Goal: Information Seeking & Learning: Check status

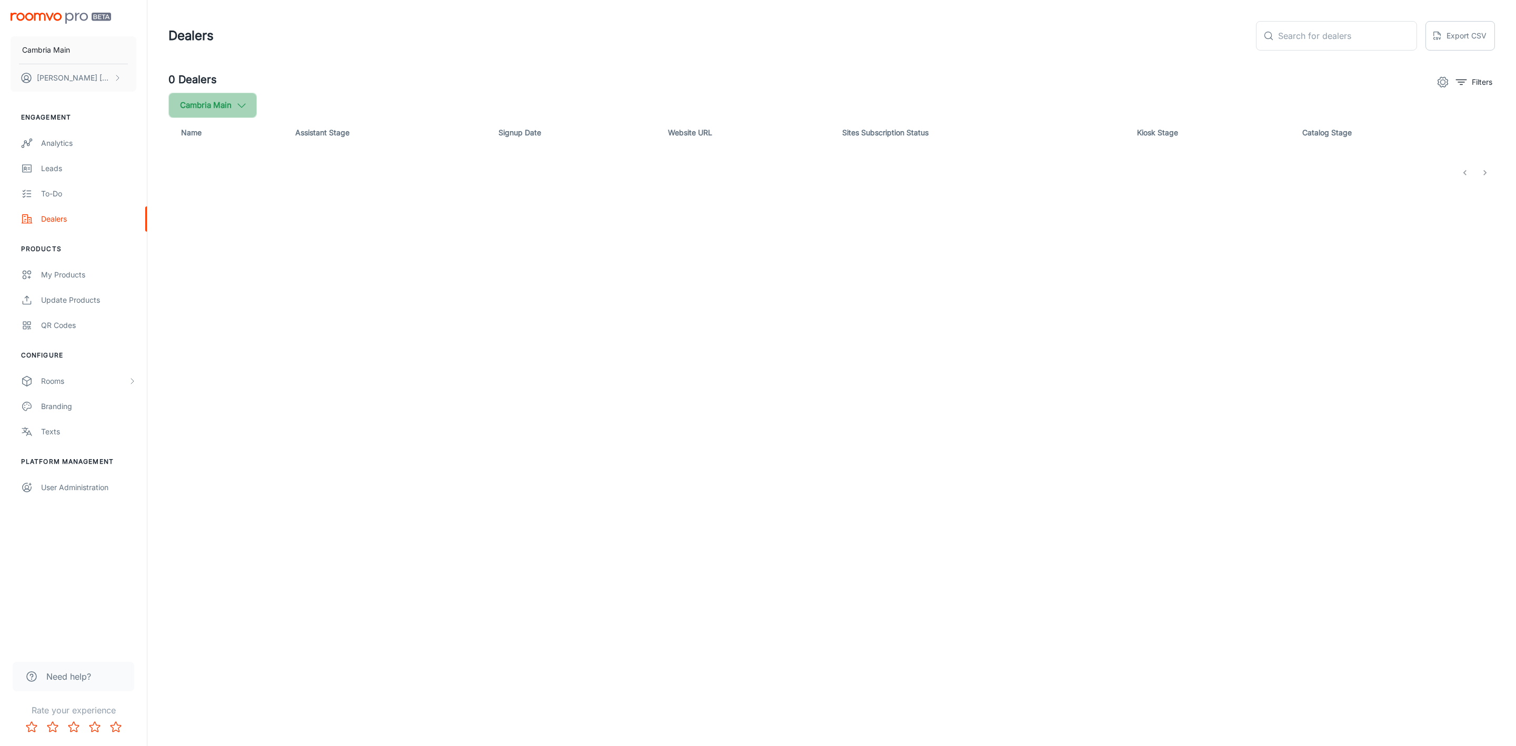
click at [254, 98] on button "Cambria Main" at bounding box center [212, 105] width 88 height 25
click at [211, 251] on span "Cambria" at bounding box center [267, 251] width 142 height 13
click at [192, 251] on input "Cambria" at bounding box center [181, 251] width 21 height 21
checkbox input "true"
click at [305, 291] on button "Apply" at bounding box center [323, 298] width 37 height 19
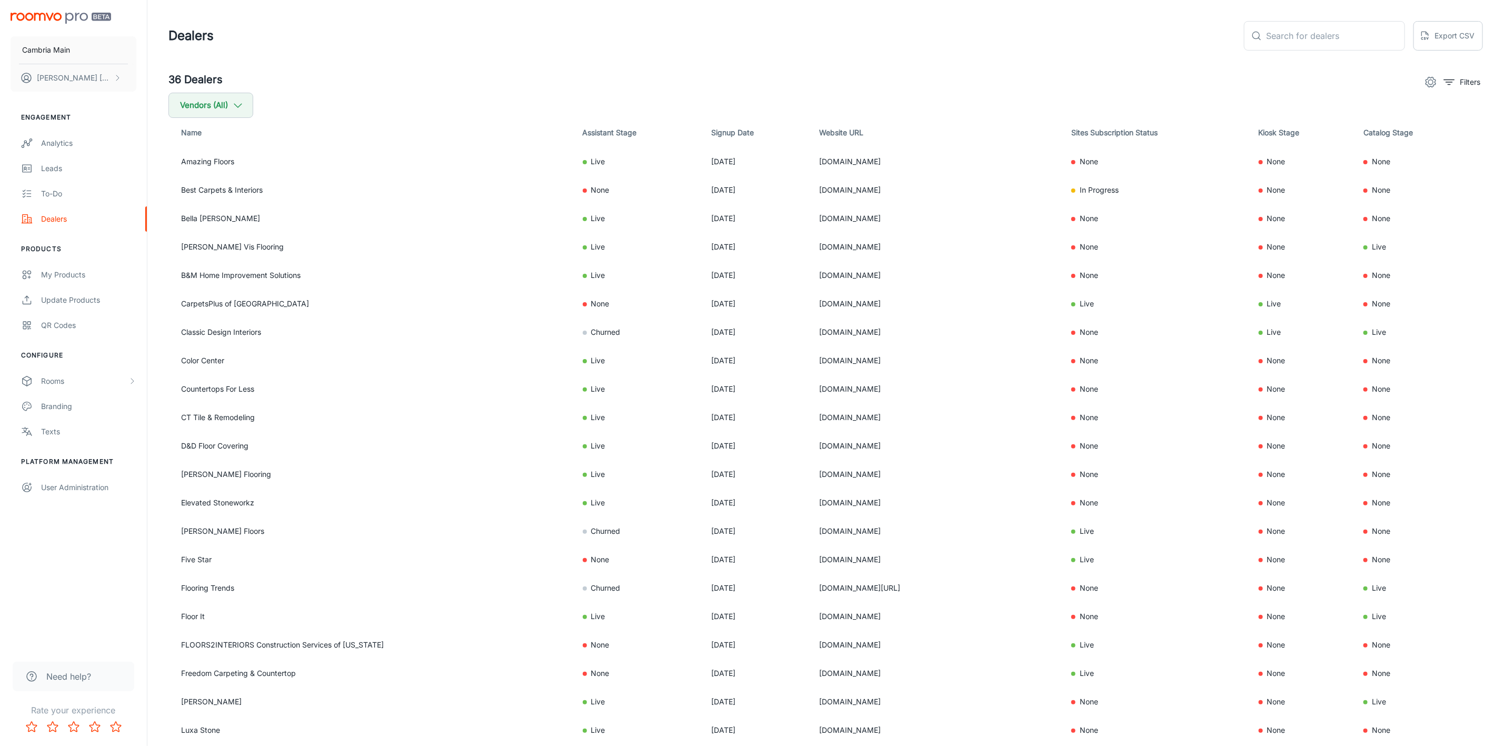
click at [1452, 91] on div "Filters" at bounding box center [1451, 82] width 63 height 21
click at [1452, 81] on icon "filter" at bounding box center [1449, 82] width 13 height 13
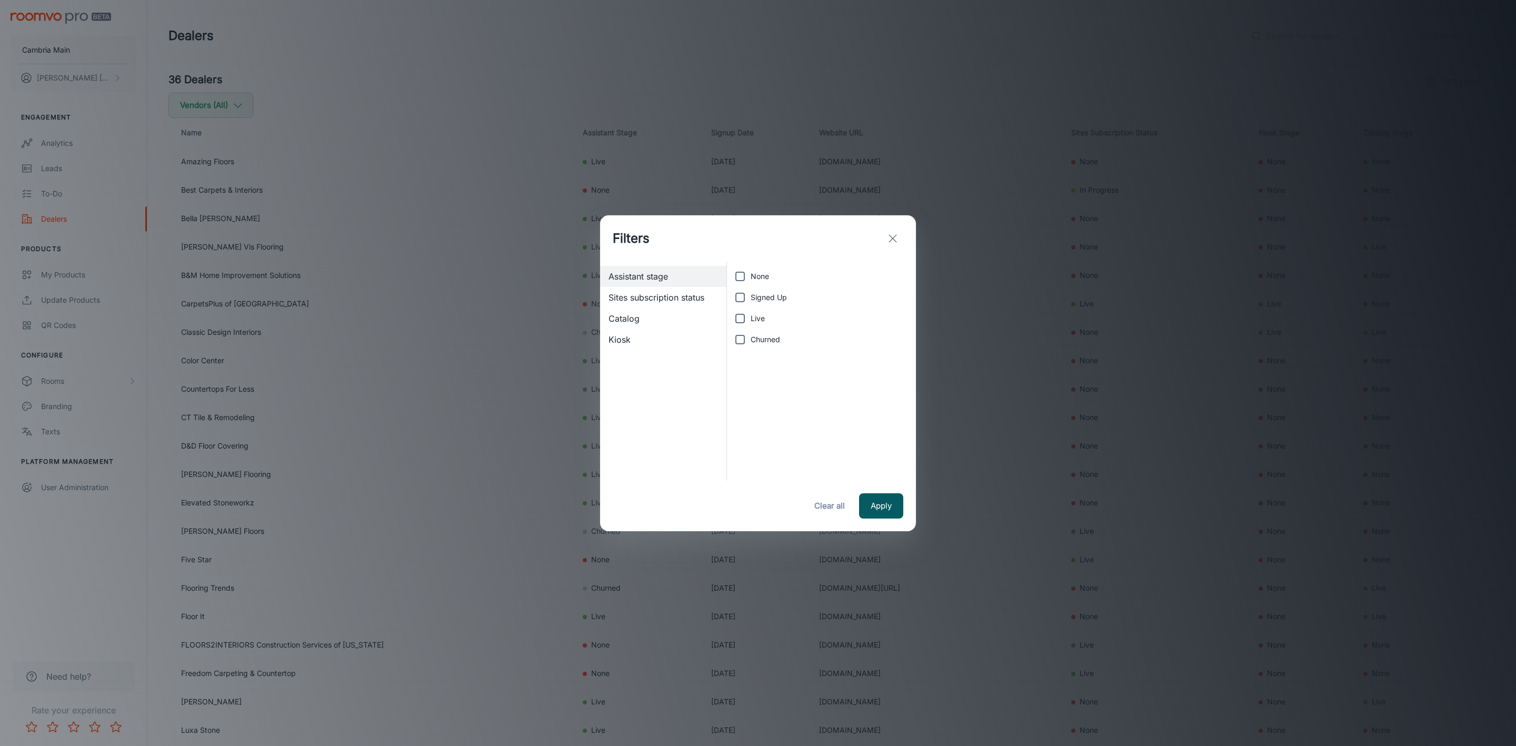
click at [752, 308] on label "Live" at bounding box center [818, 318] width 178 height 21
click at [751, 308] on input "Live" at bounding box center [739, 318] width 21 height 21
checkbox input "true"
click at [884, 508] on button "Apply" at bounding box center [881, 505] width 44 height 25
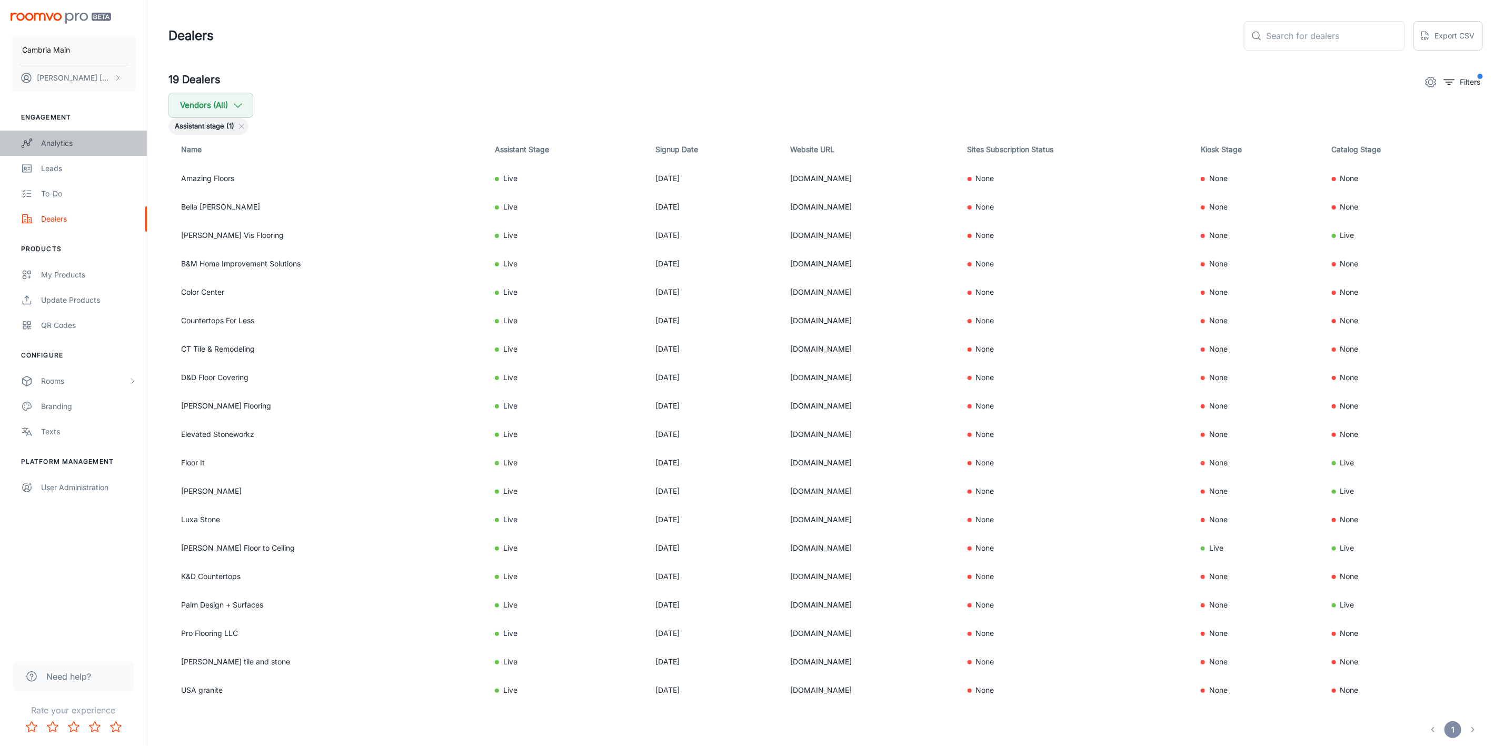
click at [44, 137] on div "Analytics" at bounding box center [88, 143] width 95 height 12
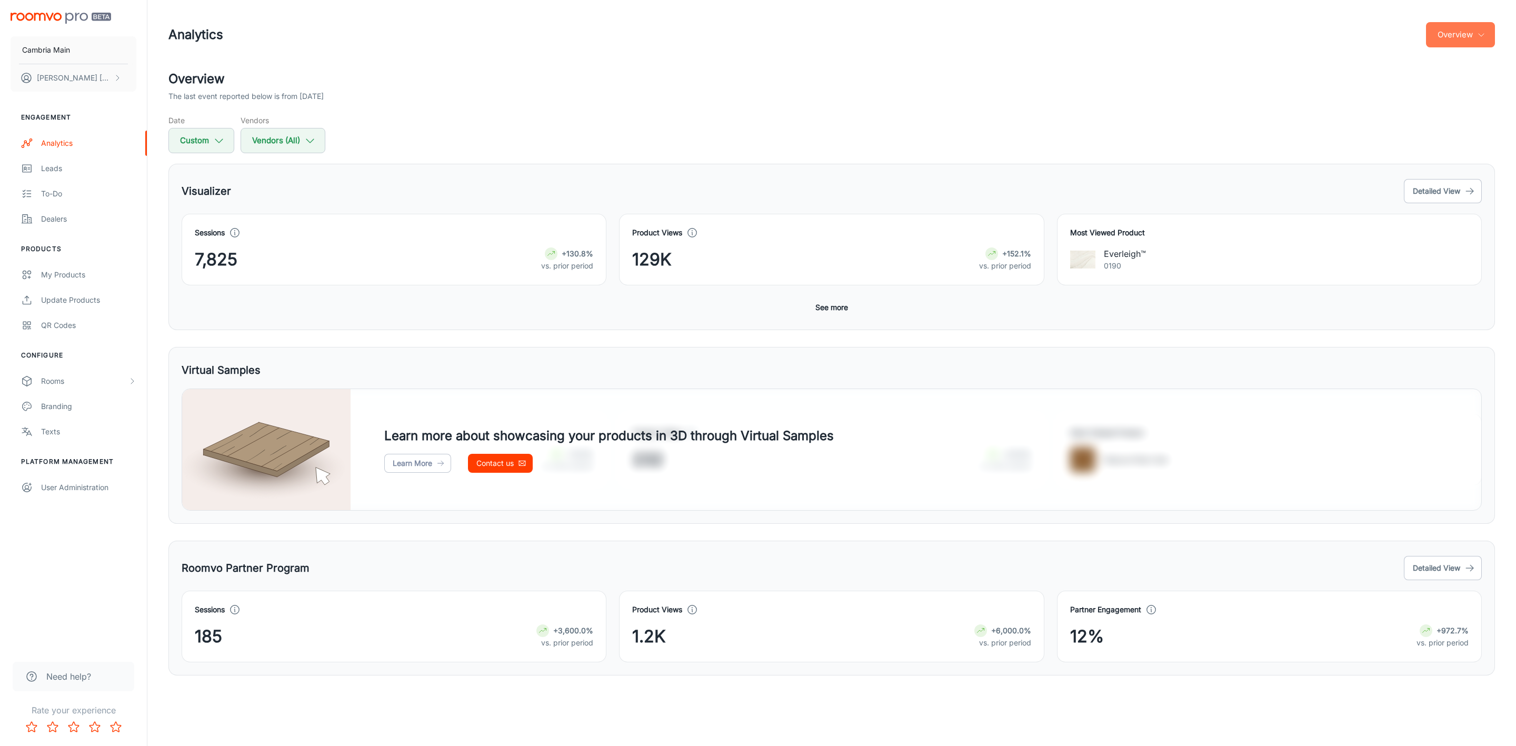
click at [1439, 36] on button "Overview" at bounding box center [1460, 34] width 69 height 25
click at [1409, 81] on li "Visualizer" at bounding box center [1434, 80] width 122 height 19
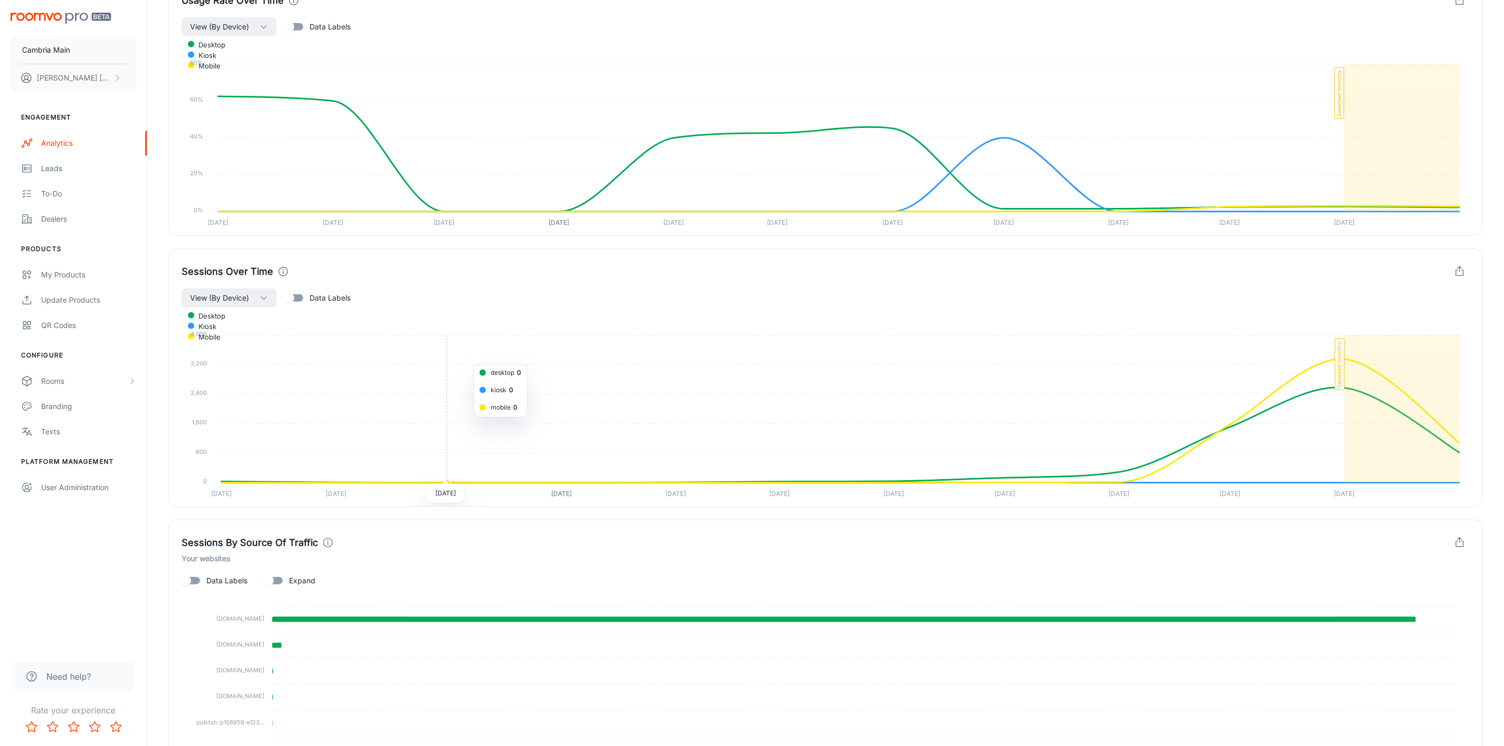
scroll to position [59, 0]
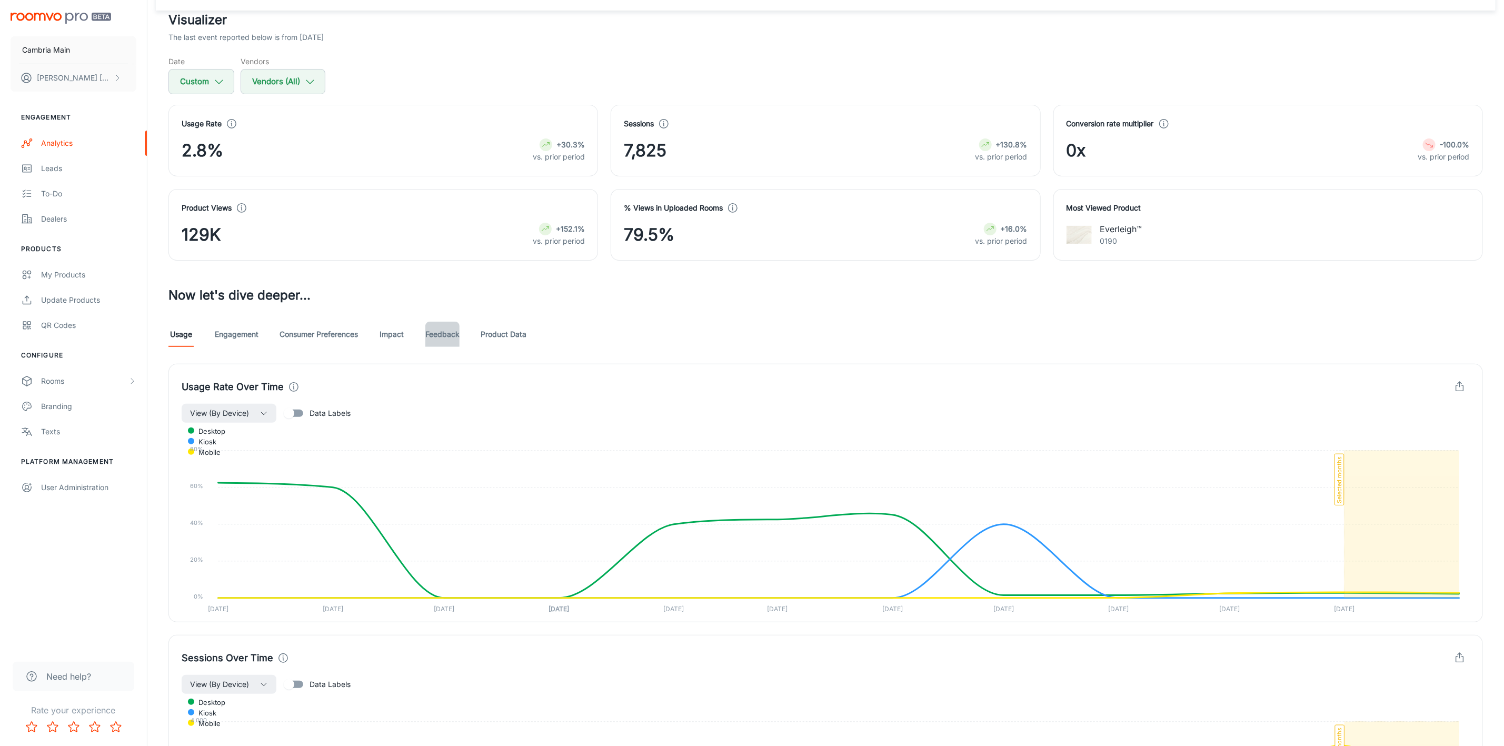
click at [453, 333] on link "Feedback" at bounding box center [442, 334] width 34 height 25
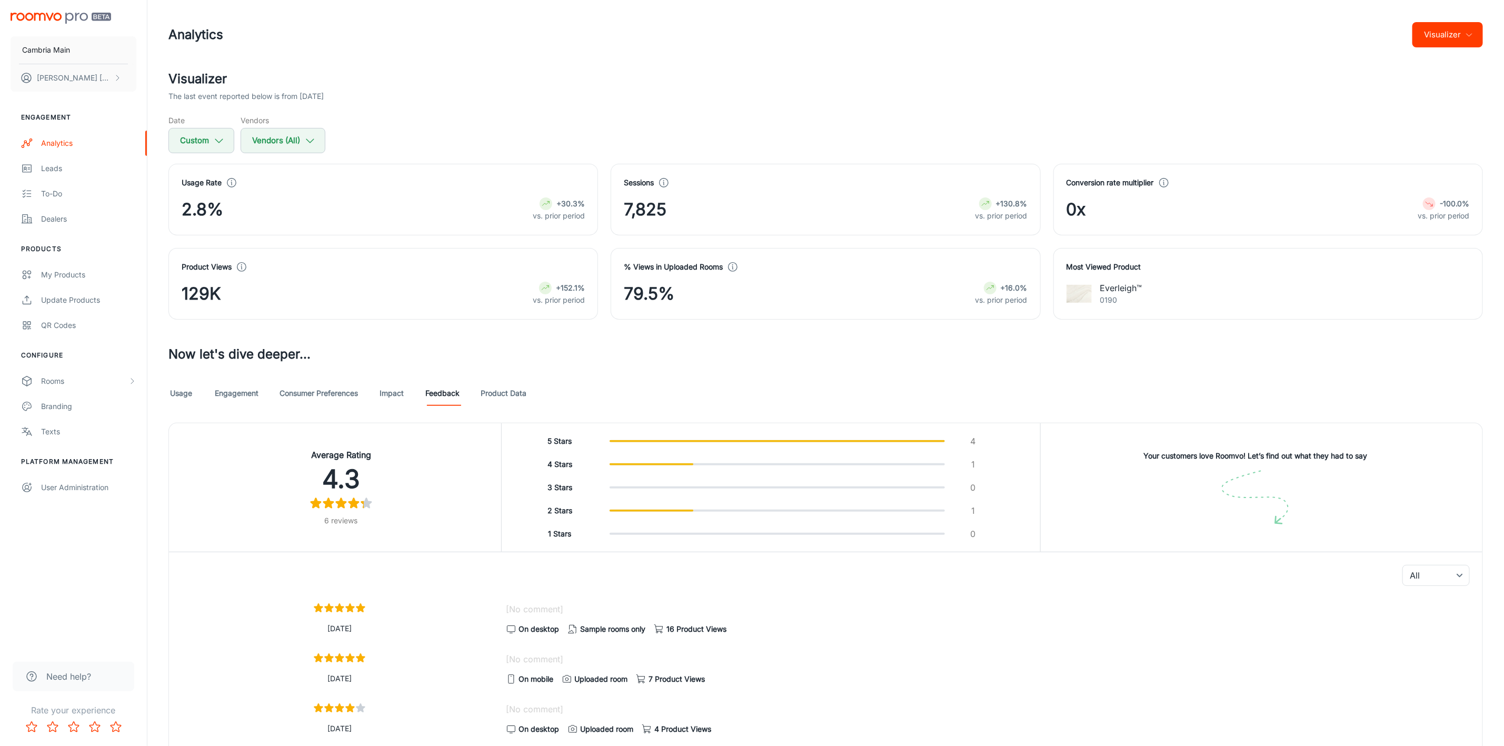
click at [390, 392] on link "Impact" at bounding box center [391, 393] width 25 height 25
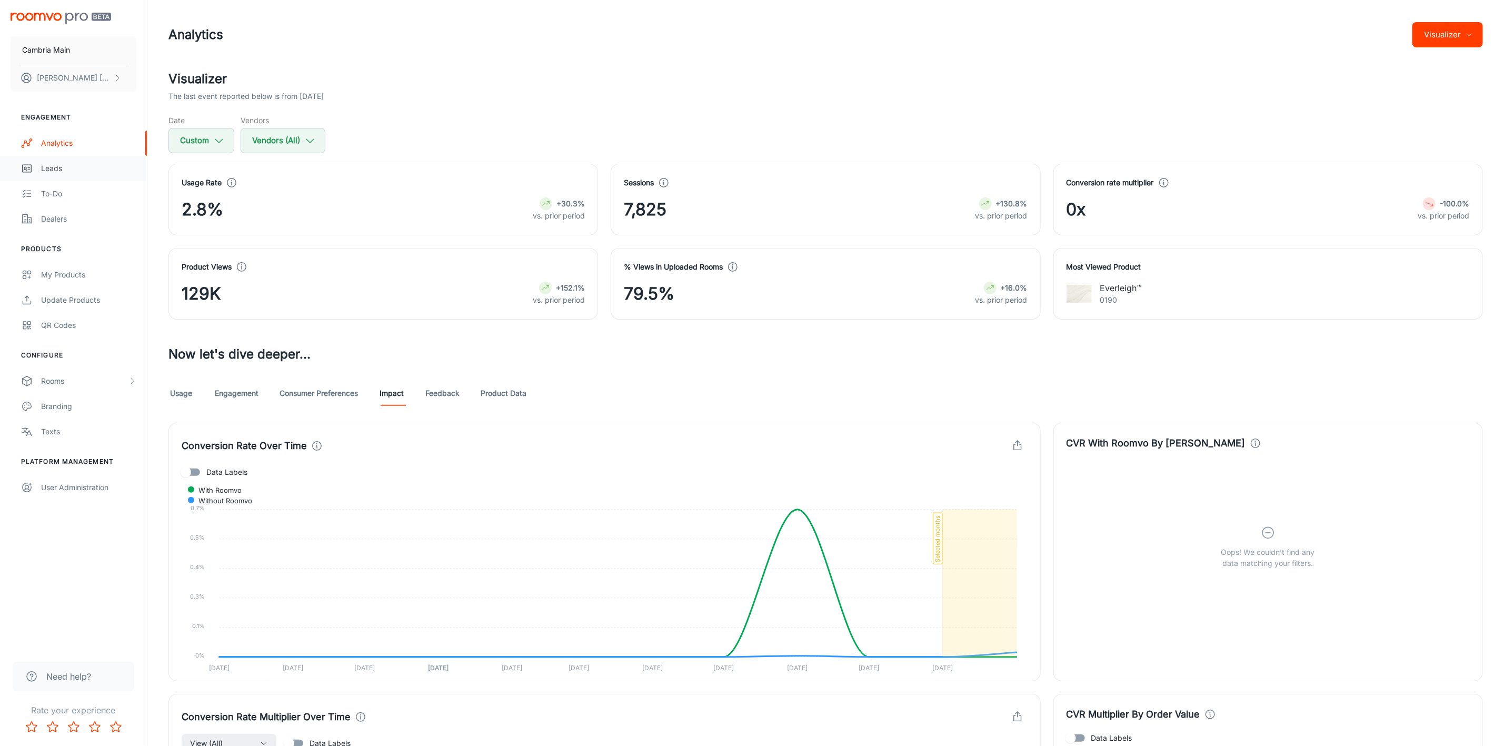
click at [53, 160] on link "Leads" at bounding box center [73, 168] width 147 height 25
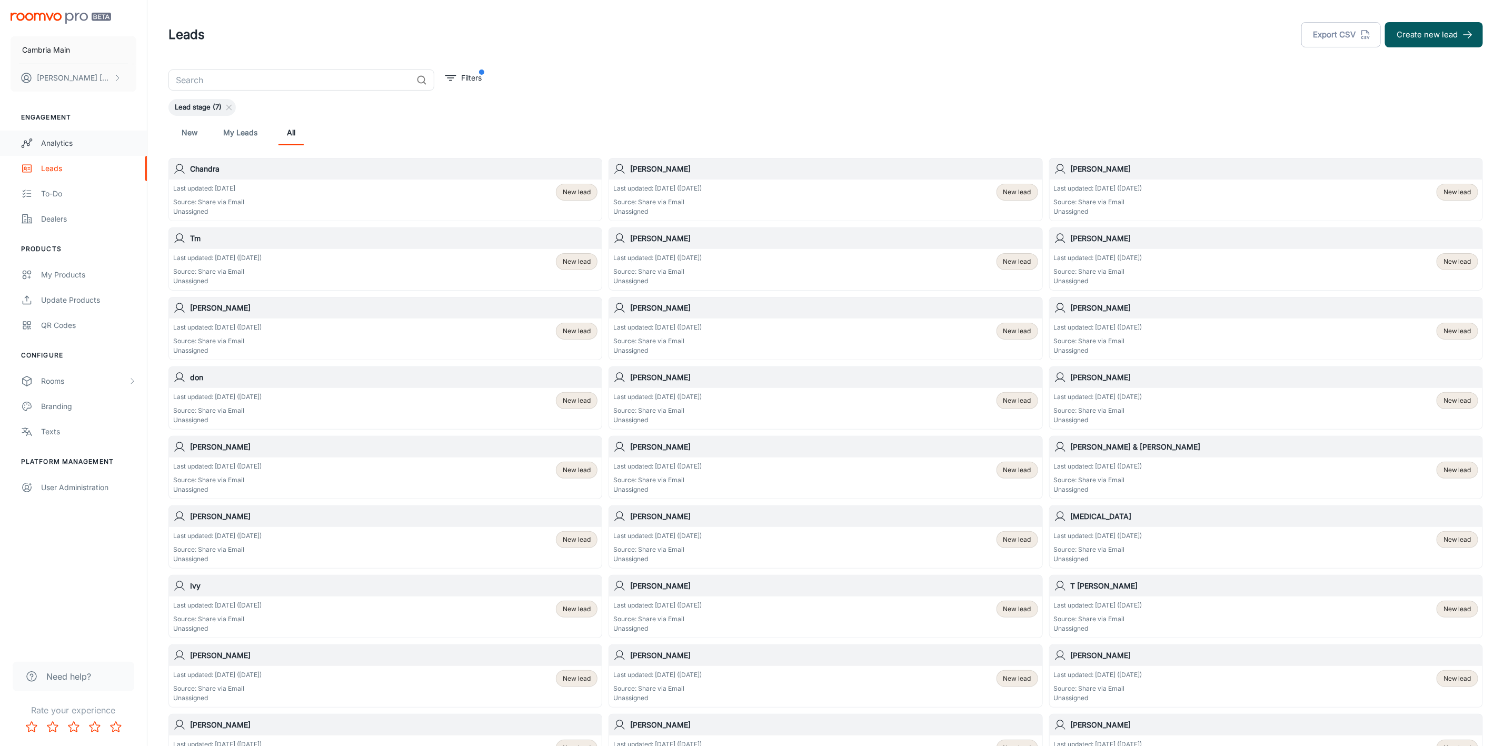
click at [49, 139] on div "Analytics" at bounding box center [88, 143] width 95 height 12
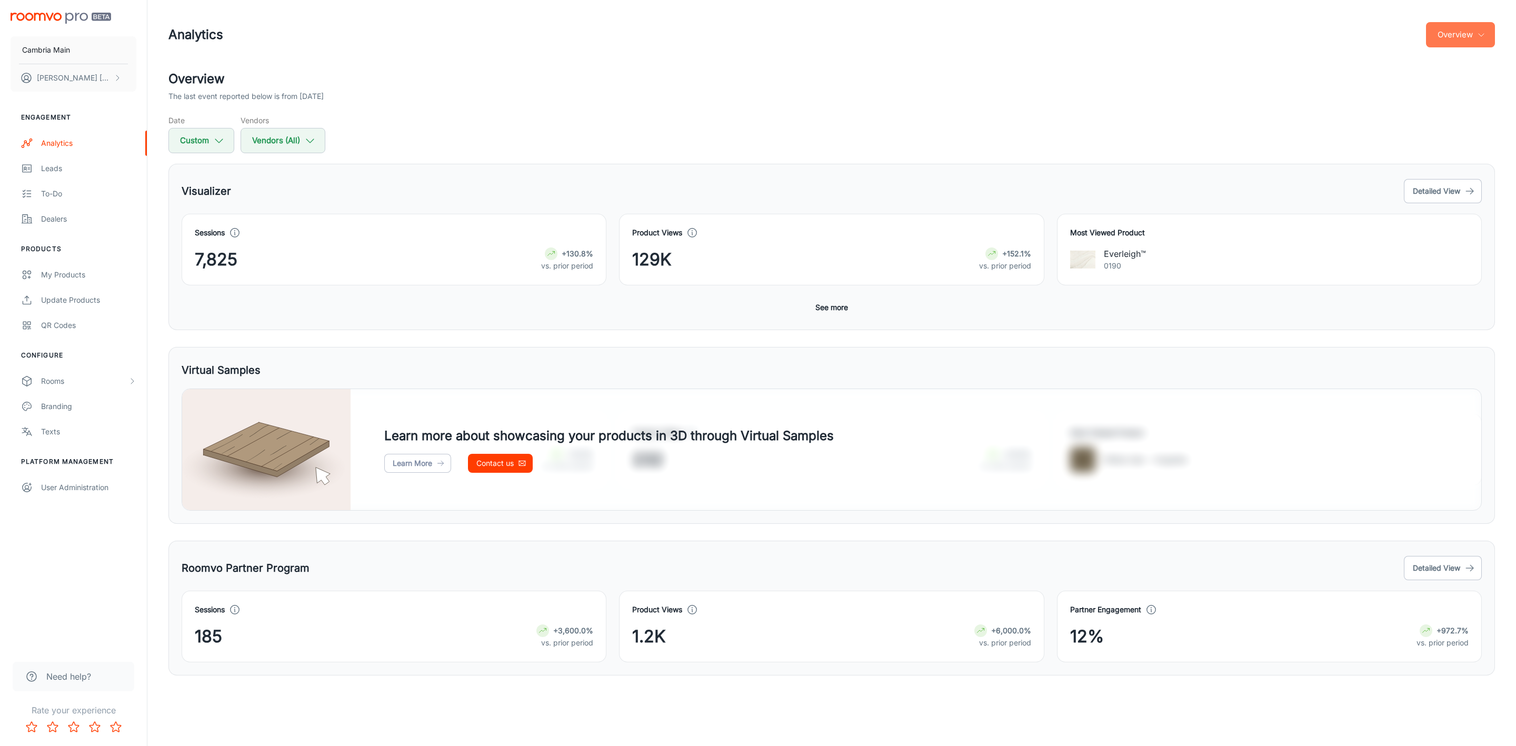
click at [1484, 35] on icon "button" at bounding box center [1481, 35] width 8 height 8
click at [1413, 78] on li "Visualizer" at bounding box center [1434, 80] width 122 height 19
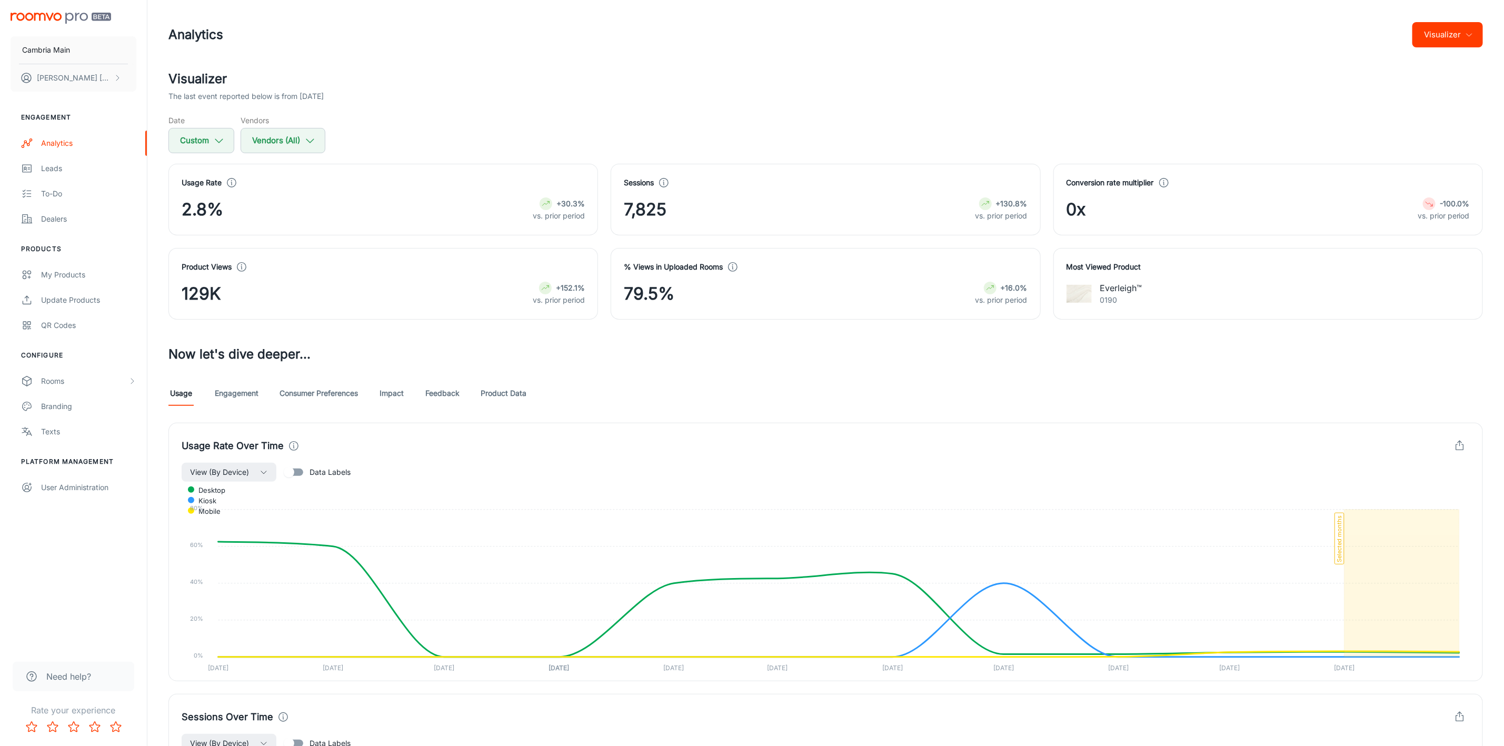
click at [1162, 183] on icon at bounding box center [1164, 183] width 12 height 12
click at [241, 391] on link "Engagement" at bounding box center [237, 393] width 44 height 25
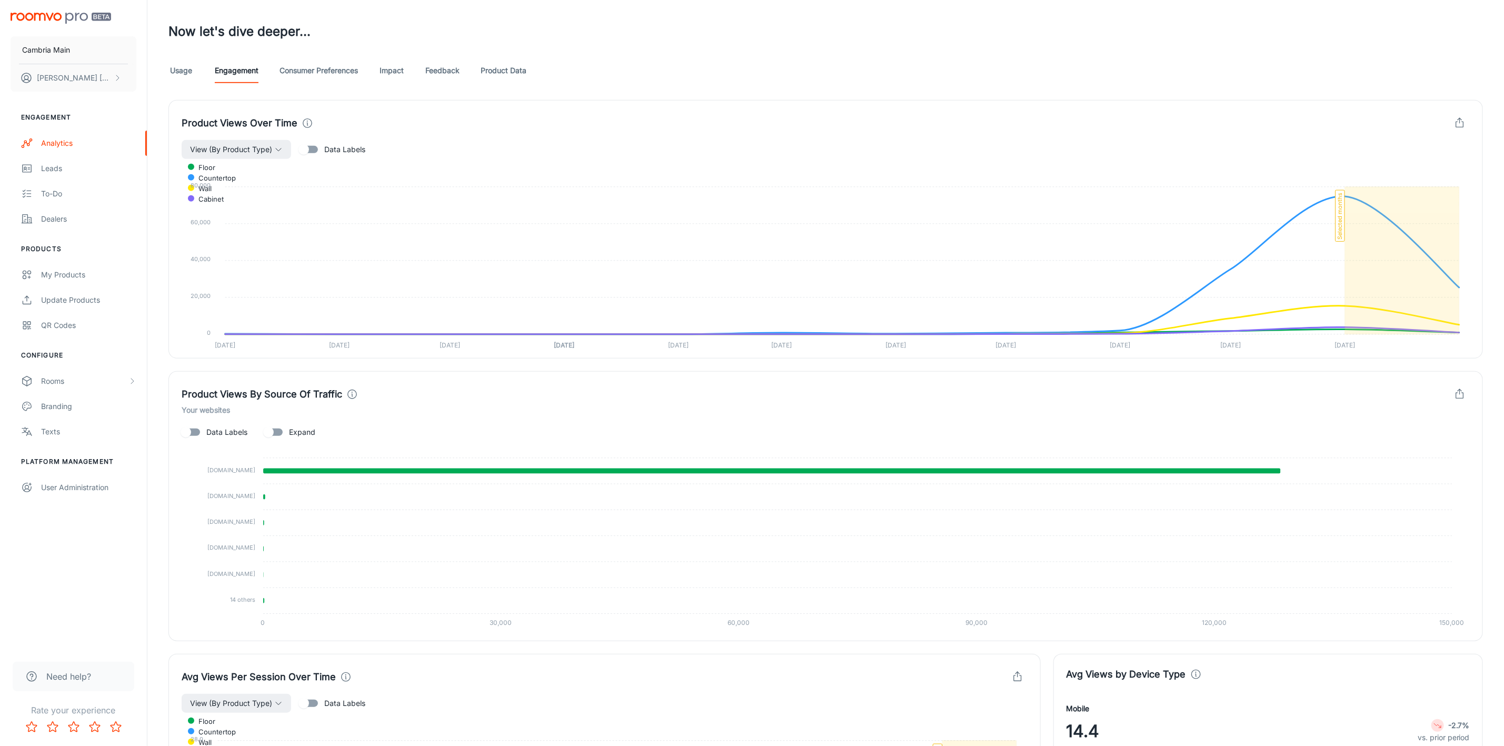
scroll to position [158, 0]
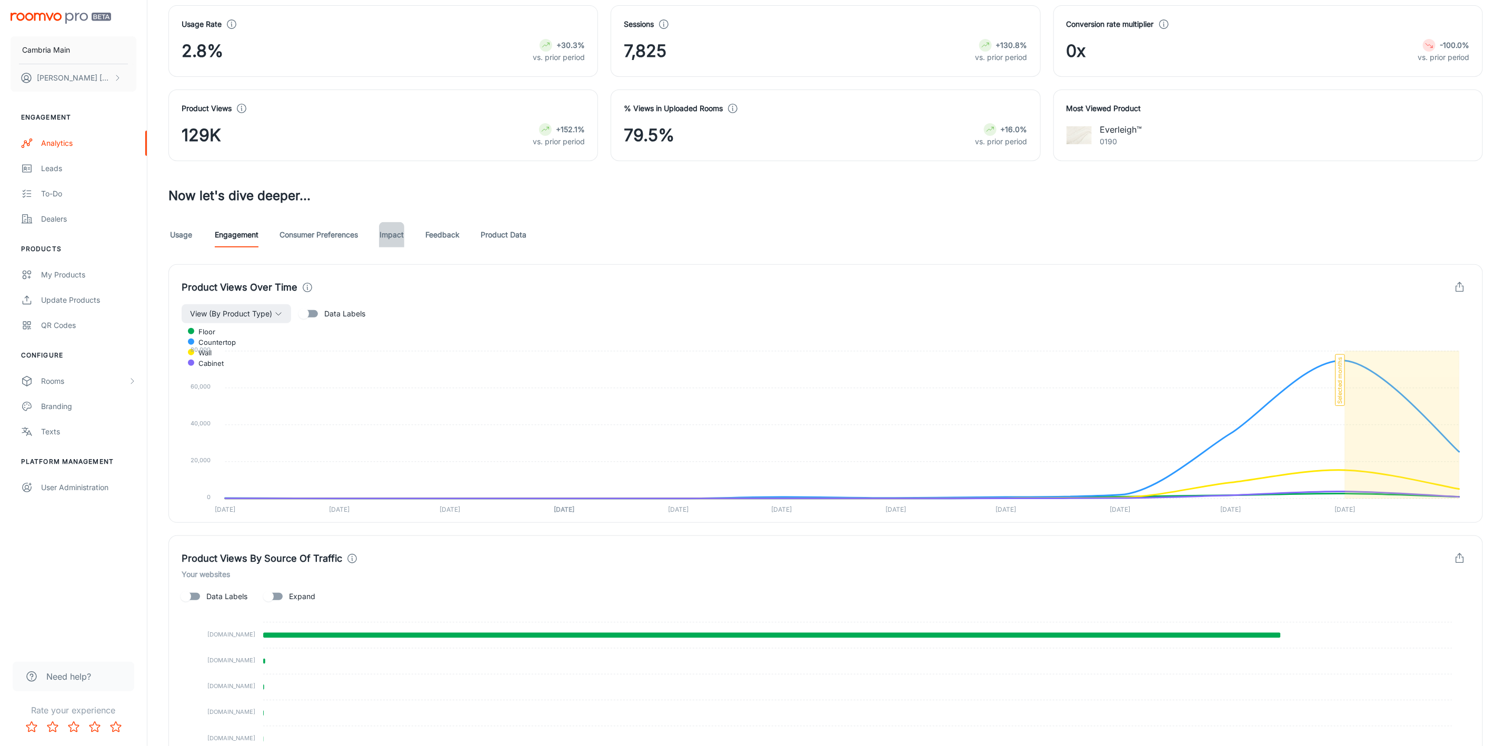
click at [392, 236] on link "Impact" at bounding box center [391, 234] width 25 height 25
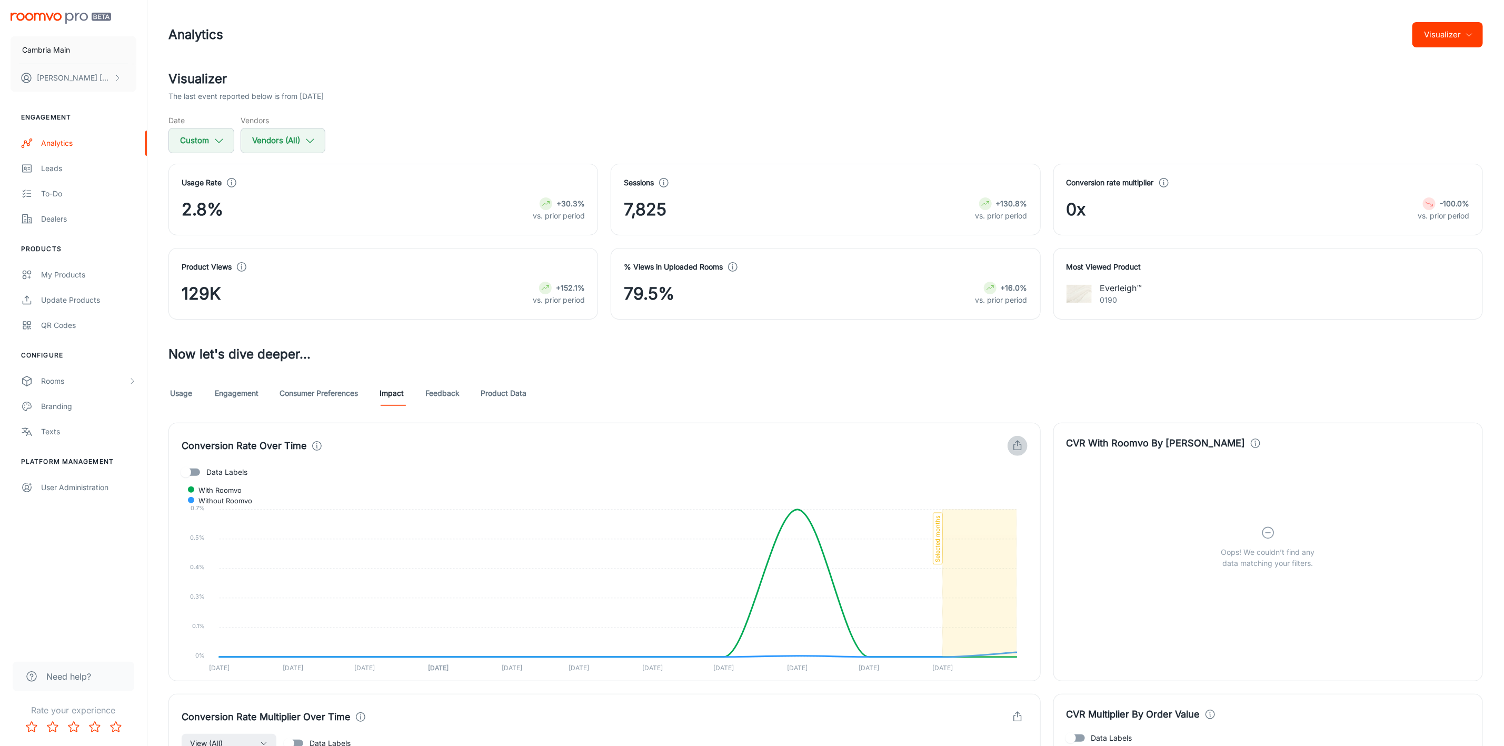
click at [1020, 444] on icon "button" at bounding box center [1018, 446] width 12 height 12
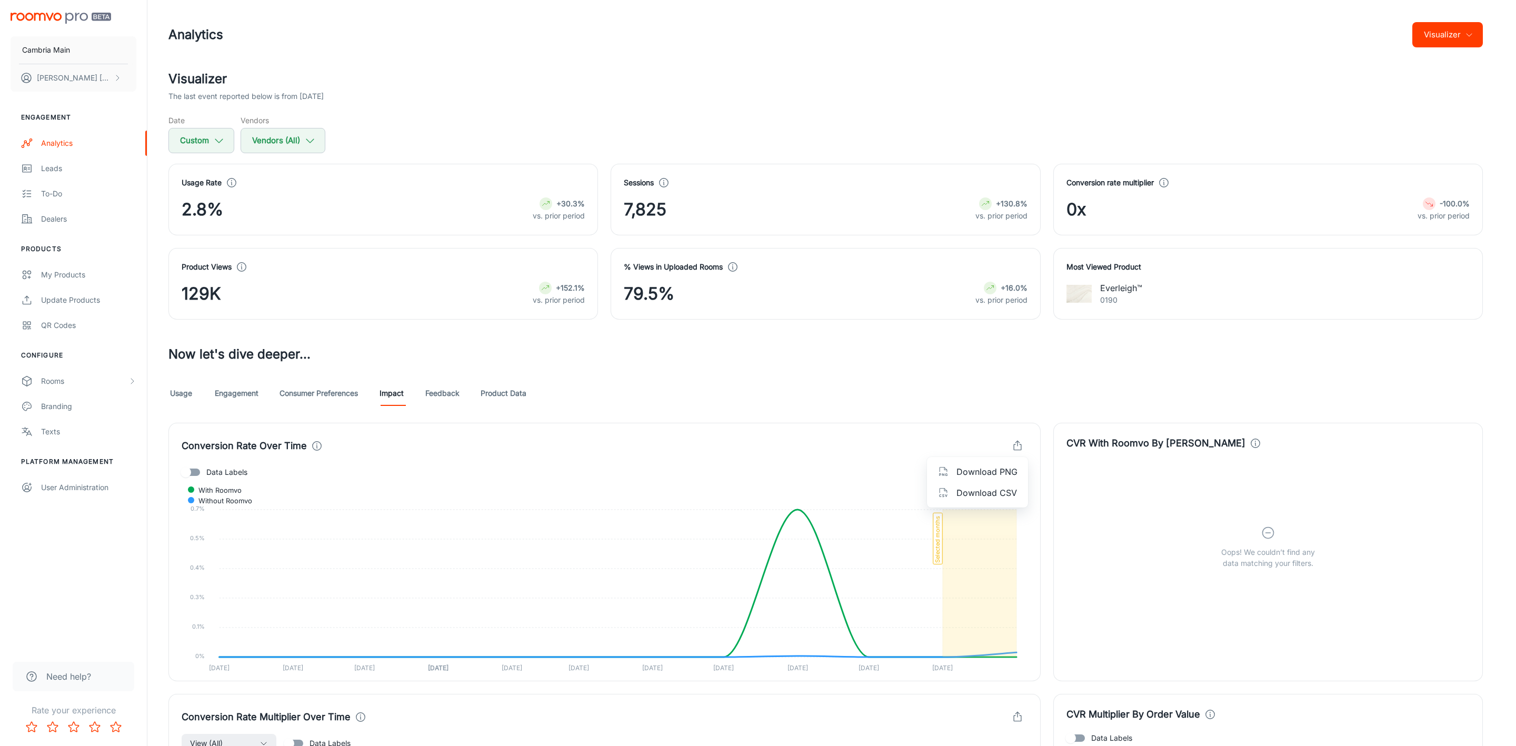
click at [986, 495] on span "Download CSV" at bounding box center [986, 492] width 61 height 13
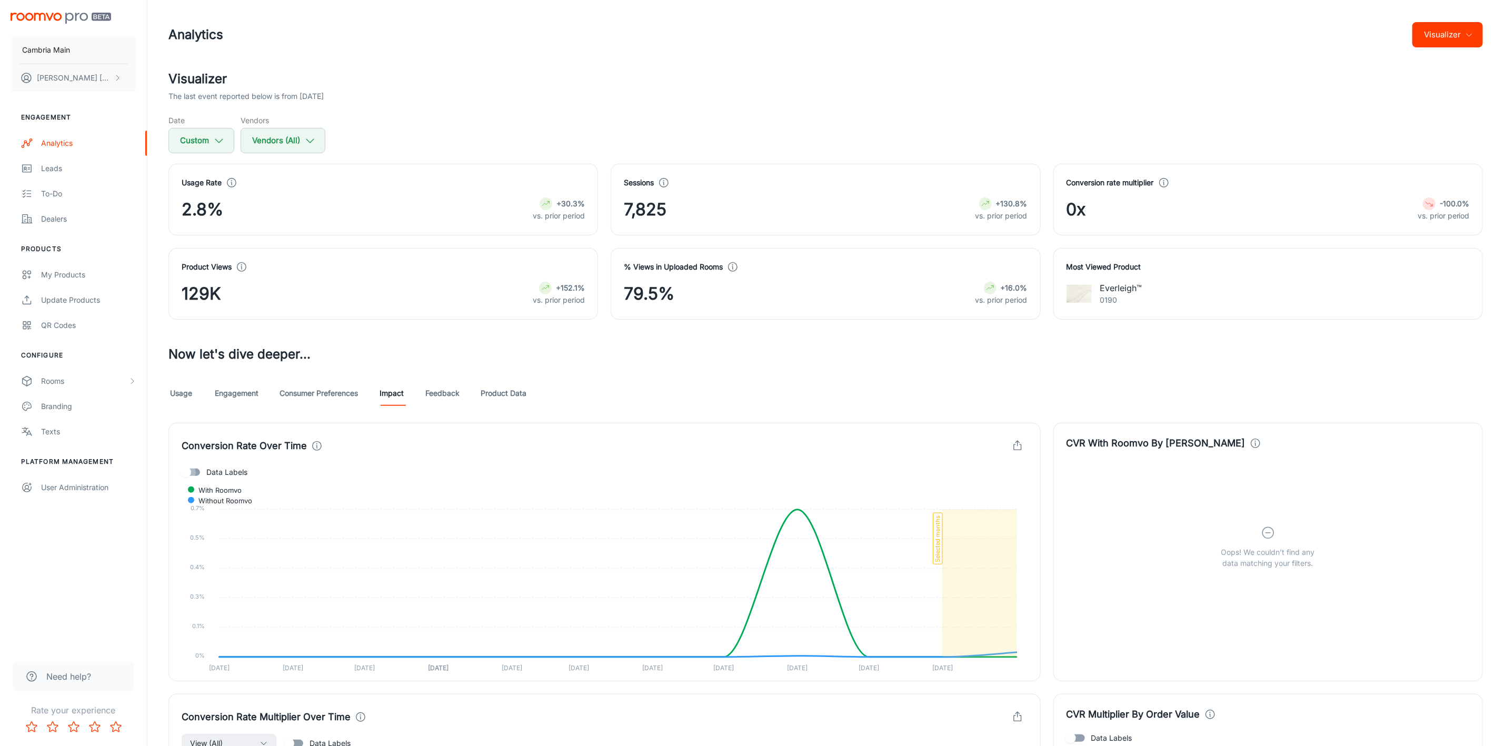
click at [196, 472] on input "Data Labels" at bounding box center [186, 472] width 60 height 20
click at [199, 471] on input "Data Labels" at bounding box center [196, 472] width 60 height 20
checkbox input "false"
click at [504, 394] on link "Product Data" at bounding box center [504, 393] width 46 height 25
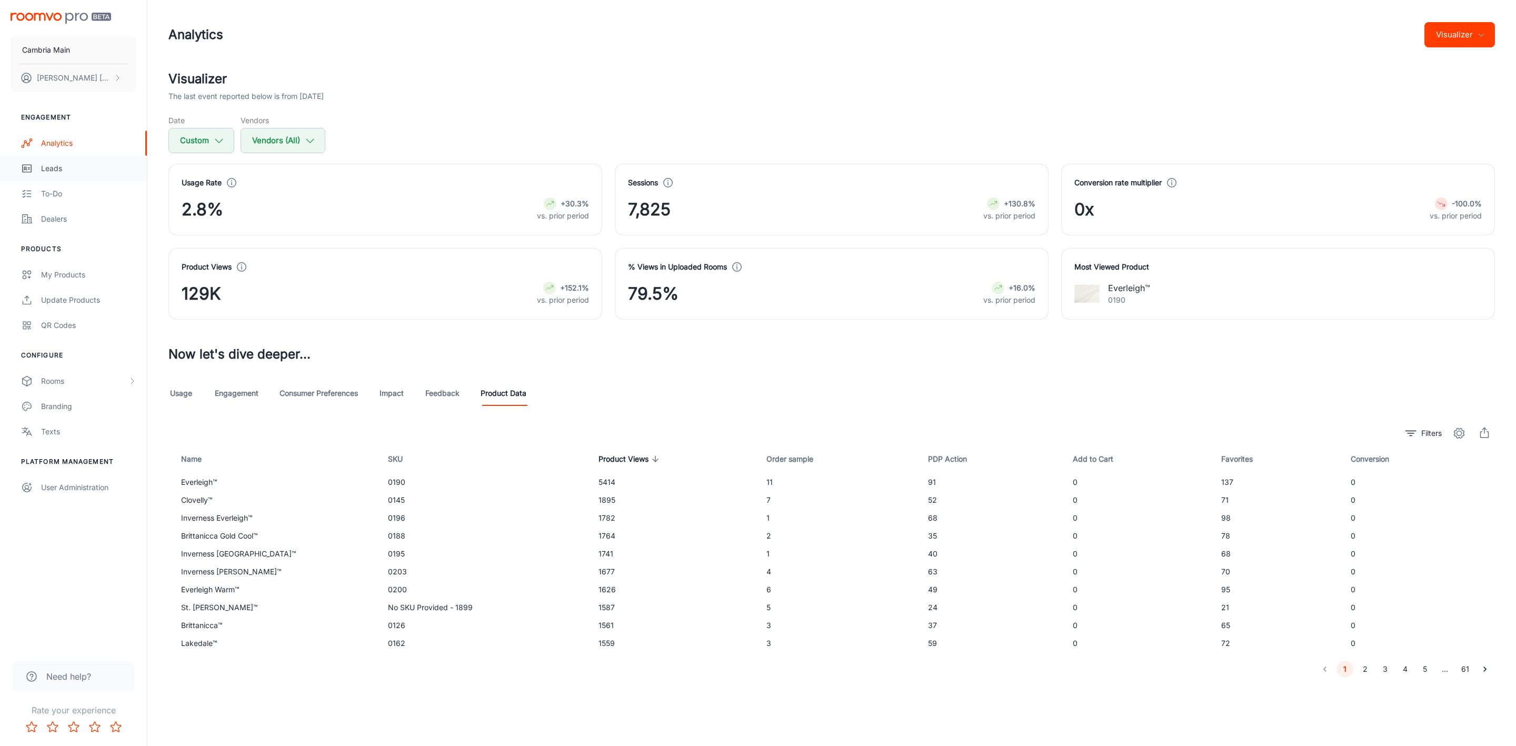
click at [41, 160] on link "Leads" at bounding box center [73, 168] width 147 height 25
